Goal: Information Seeking & Learning: Understand process/instructions

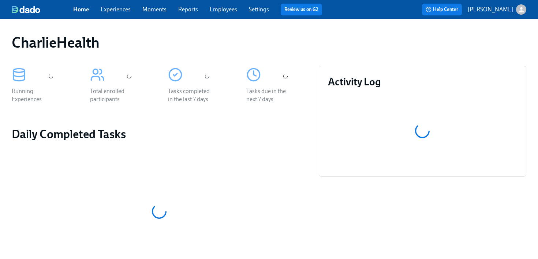
click at [119, 12] on link "Experiences" at bounding box center [116, 9] width 30 height 7
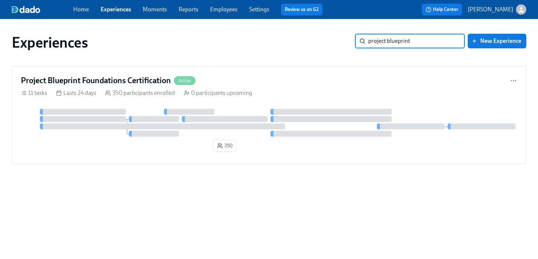
type input "project blueprint"
click at [244, 82] on div "Project Blueprint Foundations Certification Active" at bounding box center [269, 80] width 496 height 11
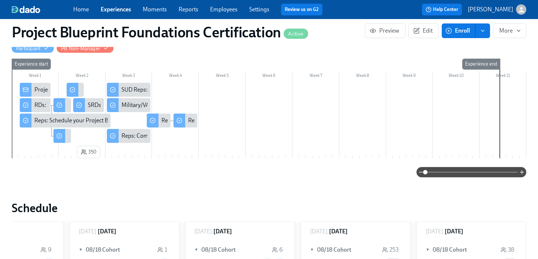
scroll to position [105, 0]
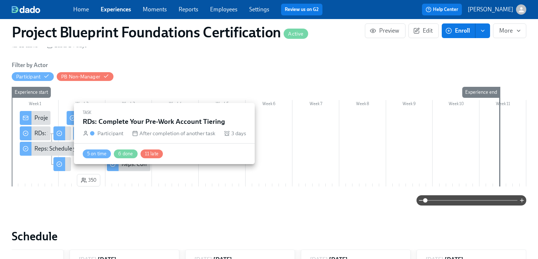
click at [66, 137] on div "RDs: Complete Your Pre-Work Account Tiering" at bounding box center [62, 133] width 18 height 14
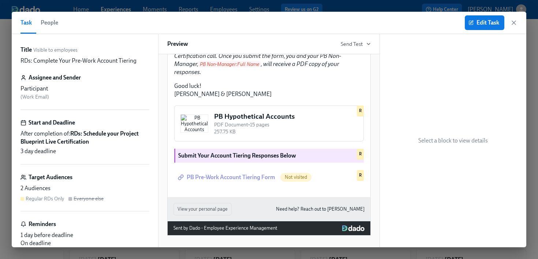
scroll to position [299, 0]
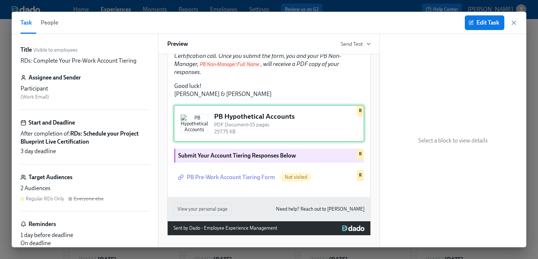
click at [281, 127] on div "PB Hypothetical Accounts PDF Document • 15 pages 257.75 KB R" at bounding box center [268, 123] width 191 height 37
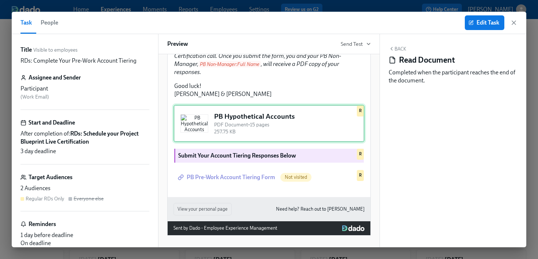
click at [281, 127] on div "PB Hypothetical Accounts PDF Document • 15 pages 257.75 KB R" at bounding box center [268, 123] width 191 height 37
click at [280, 123] on div "PB Hypothetical Accounts PDF Document • 15 pages 257.75 KB R" at bounding box center [268, 123] width 191 height 37
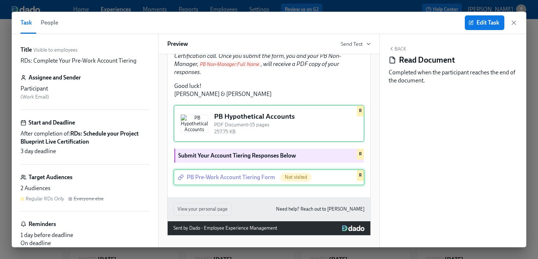
click at [265, 182] on div "PB Pre-Work Account Tiering Form Not visited R" at bounding box center [268, 177] width 191 height 16
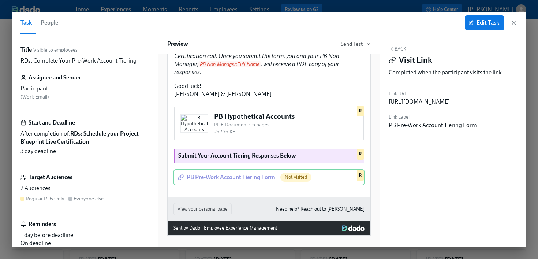
click at [450, 104] on div "[URL][DOMAIN_NAME]" at bounding box center [419, 102] width 61 height 8
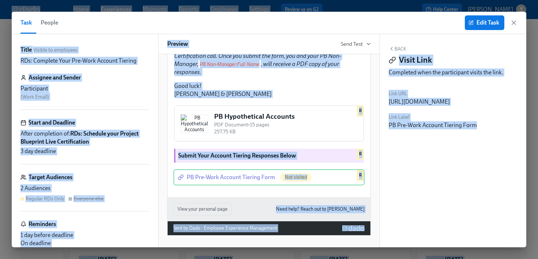
click at [450, 104] on div "[URL][DOMAIN_NAME]" at bounding box center [419, 102] width 61 height 8
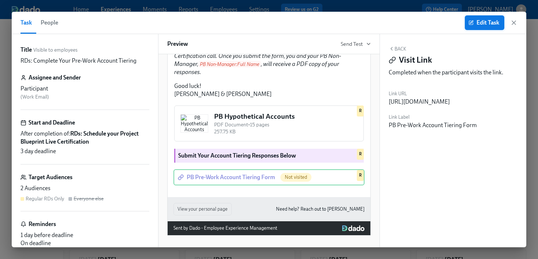
click at [481, 21] on span "Edit Task" at bounding box center [484, 22] width 29 height 7
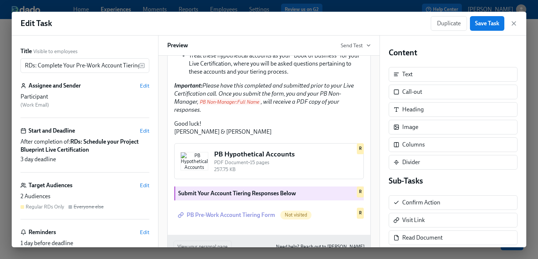
scroll to position [219, 0]
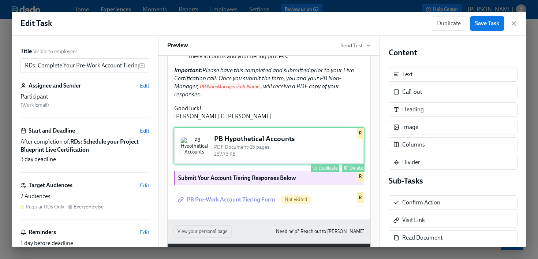
click at [300, 164] on div "PB Hypothetical Accounts PDF Document • 15 pages 257.75 KB Duplicate Delete R" at bounding box center [268, 145] width 191 height 37
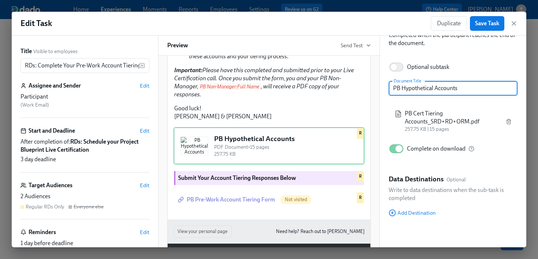
scroll to position [40, 0]
click at [430, 124] on span "PB Cert Tiering Accounts_SRD+RD+ORM.pdf" at bounding box center [452, 117] width 95 height 16
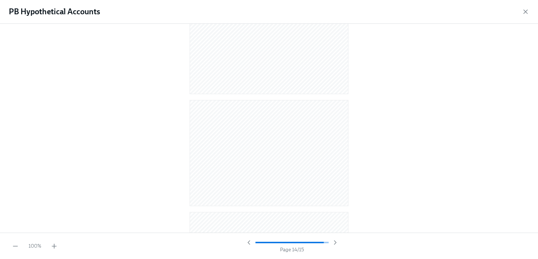
scroll to position [25, 0]
click at [522, 13] on icon "button" at bounding box center [525, 11] width 7 height 7
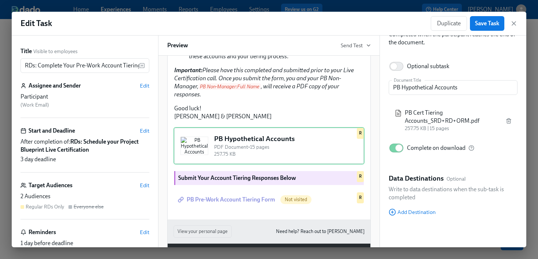
scroll to position [36, 0]
